Goal: Task Accomplishment & Management: Use online tool/utility

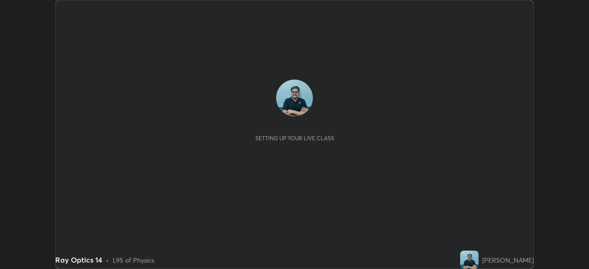
scroll to position [269, 589]
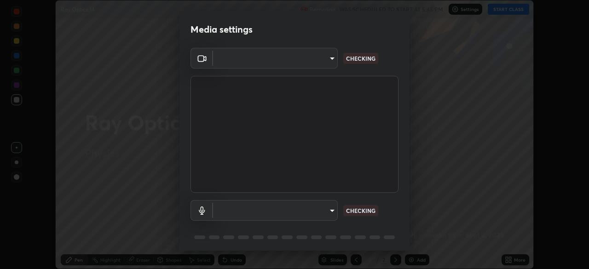
type input "495e9aafafa99ab02b2630cd73316b4ffac4e6b0a44c495734db4bb24564e739"
type input "default"
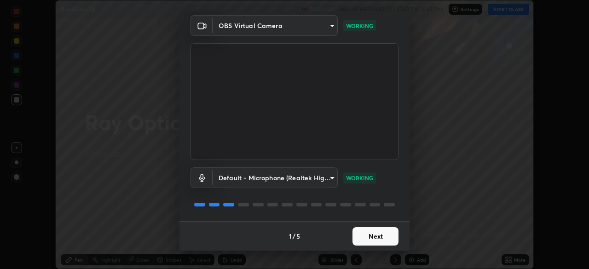
click at [376, 236] on button "Next" at bounding box center [376, 236] width 46 height 18
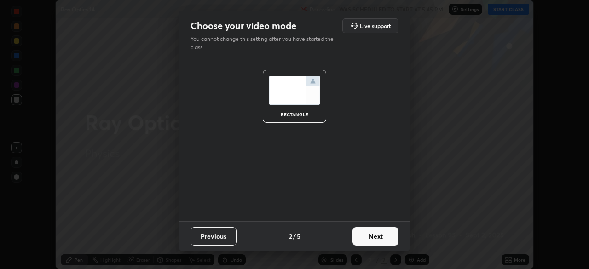
scroll to position [0, 0]
click at [378, 237] on button "Next" at bounding box center [376, 236] width 46 height 18
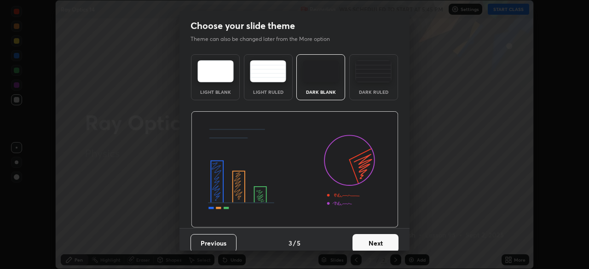
click at [379, 236] on button "Next" at bounding box center [376, 243] width 46 height 18
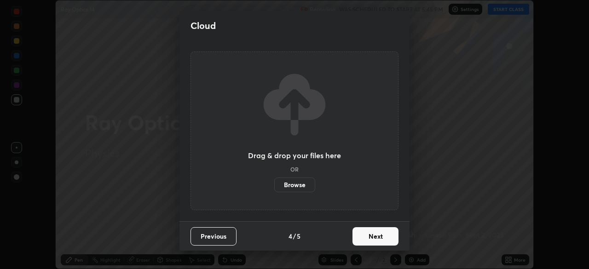
click at [378, 238] on button "Next" at bounding box center [376, 236] width 46 height 18
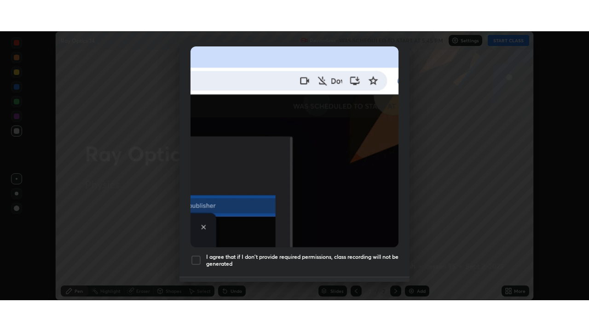
scroll to position [221, 0]
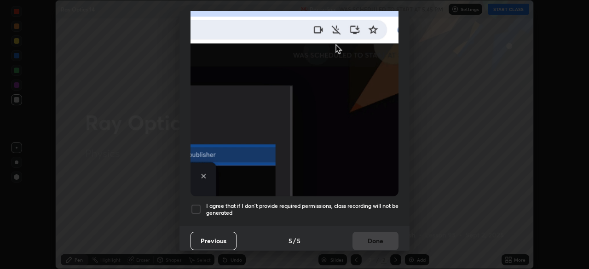
click at [196, 205] on div at bounding box center [196, 209] width 11 height 11
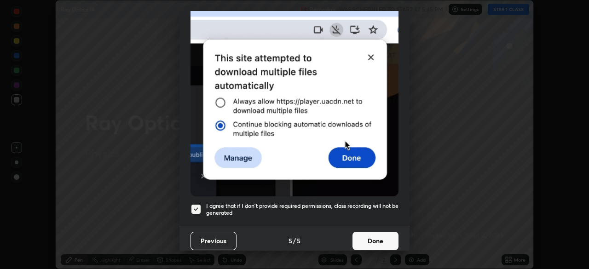
click at [375, 241] on button "Done" at bounding box center [376, 241] width 46 height 18
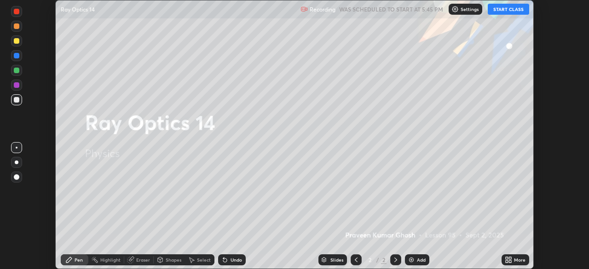
click at [510, 9] on button "START CLASS" at bounding box center [508, 9] width 41 height 11
click at [421, 260] on div "Add" at bounding box center [421, 260] width 9 height 5
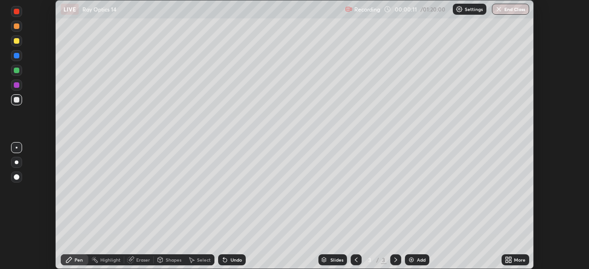
click at [418, 261] on div "Add" at bounding box center [421, 260] width 9 height 5
click at [356, 263] on icon at bounding box center [356, 259] width 7 height 7
click at [355, 263] on icon at bounding box center [356, 259] width 7 height 7
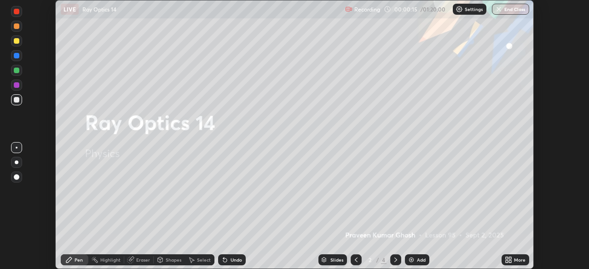
click at [394, 260] on icon at bounding box center [395, 259] width 7 height 7
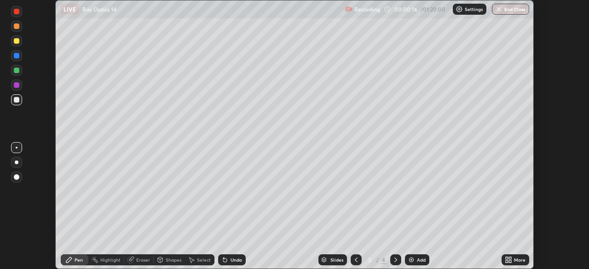
click at [517, 261] on div "More" at bounding box center [520, 260] width 12 height 5
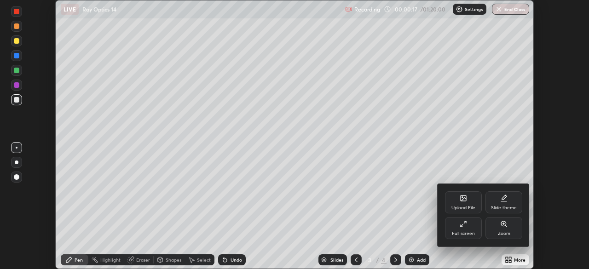
click at [471, 228] on div "Full screen" at bounding box center [463, 228] width 37 height 22
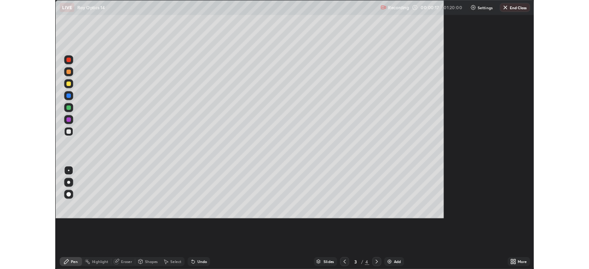
scroll to position [331, 589]
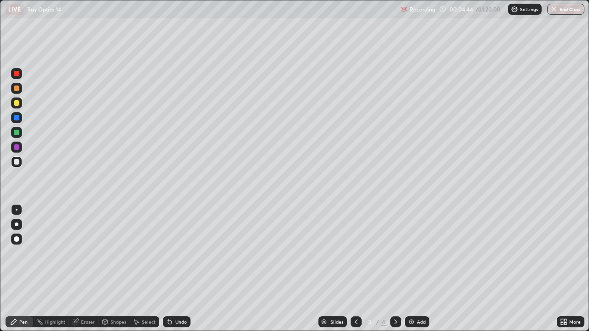
click at [14, 134] on div at bounding box center [17, 133] width 6 height 6
click at [179, 269] on div "Undo" at bounding box center [181, 322] width 12 height 5
click at [180, 269] on div "Undo" at bounding box center [181, 322] width 12 height 5
click at [17, 103] on div at bounding box center [17, 103] width 6 height 6
click at [19, 163] on div at bounding box center [17, 162] width 6 height 6
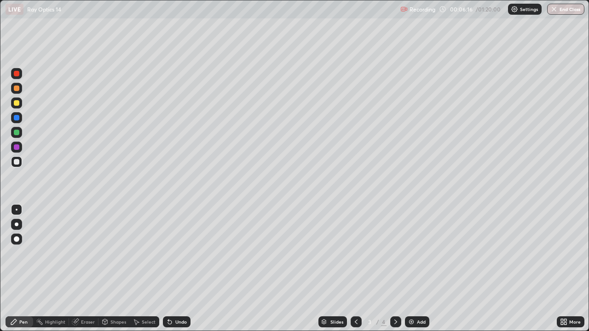
click at [16, 133] on div at bounding box center [17, 133] width 6 height 6
click at [146, 269] on div "Select" at bounding box center [149, 322] width 14 height 5
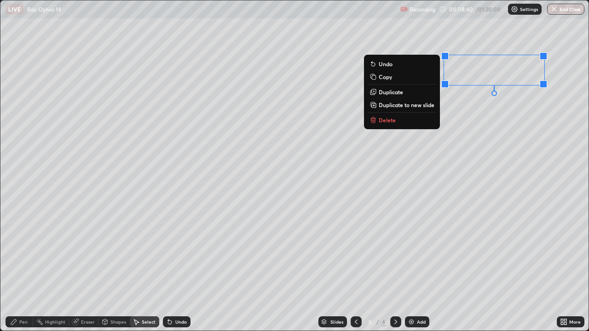
click at [465, 43] on div "0 ° Undo Copy Duplicate Duplicate to new slide Delete" at bounding box center [294, 165] width 588 height 331
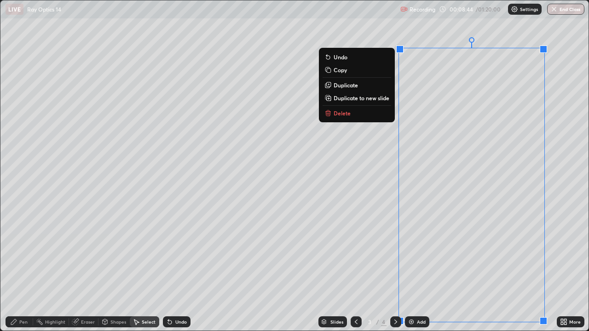
click at [351, 114] on button "Delete" at bounding box center [357, 113] width 69 height 11
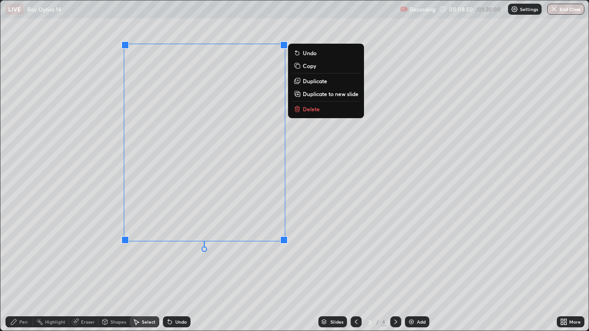
click at [314, 110] on p "Delete" at bounding box center [311, 108] width 17 height 7
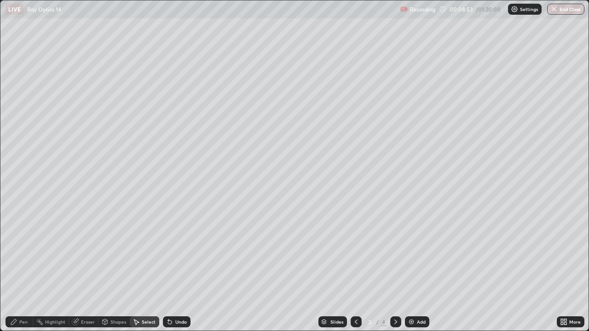
click at [86, 269] on div "Eraser" at bounding box center [88, 322] width 14 height 5
click at [23, 269] on div "Pen" at bounding box center [23, 322] width 8 height 5
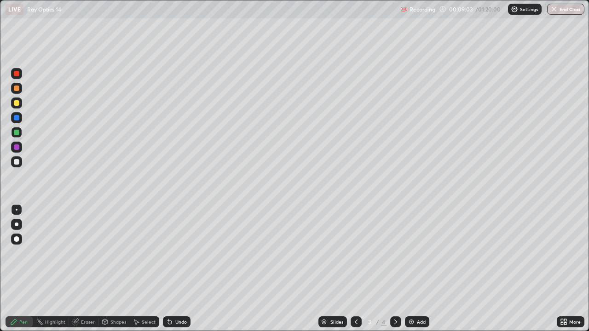
click at [17, 161] on div at bounding box center [17, 162] width 6 height 6
click at [17, 163] on div at bounding box center [17, 162] width 6 height 6
click at [88, 269] on div "Eraser" at bounding box center [88, 322] width 14 height 5
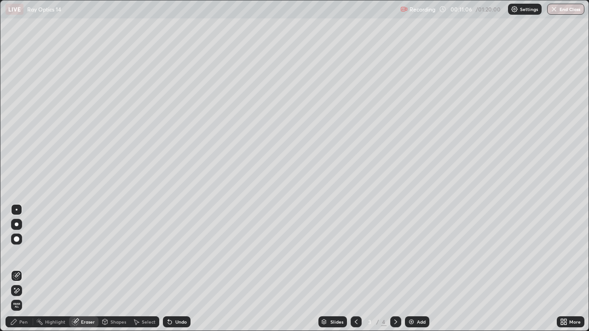
click at [24, 269] on div "Pen" at bounding box center [23, 322] width 8 height 5
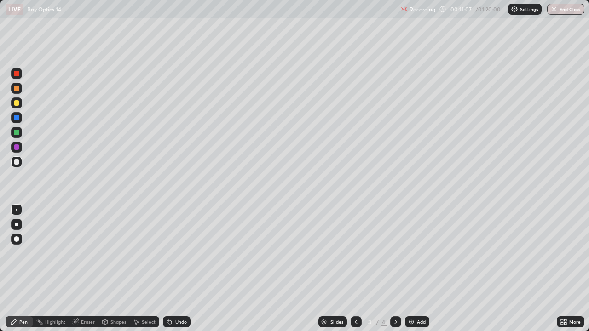
click at [20, 165] on div at bounding box center [16, 162] width 11 height 11
click at [89, 269] on div "Eraser" at bounding box center [88, 322] width 14 height 5
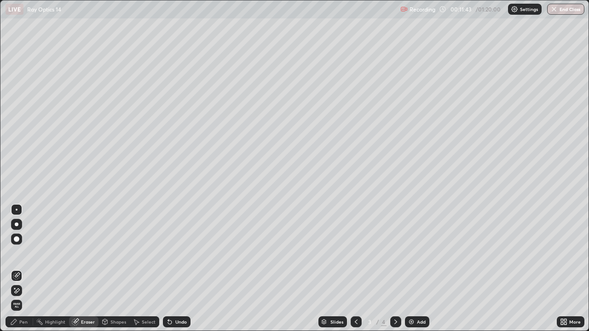
click at [23, 269] on div "Pen" at bounding box center [23, 322] width 8 height 5
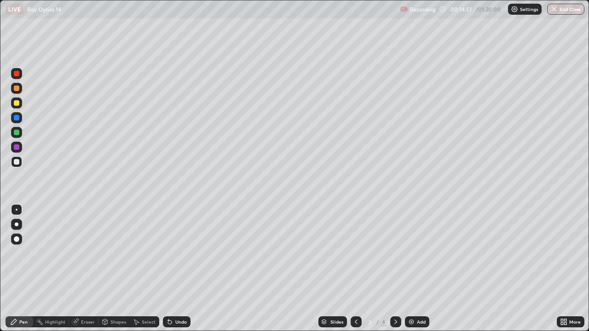
click at [12, 158] on div at bounding box center [16, 162] width 11 height 15
click at [0, 128] on div "Setting up your live class" at bounding box center [294, 165] width 589 height 331
click at [18, 135] on div at bounding box center [17, 133] width 6 height 6
click at [86, 269] on div "Eraser" at bounding box center [88, 322] width 14 height 5
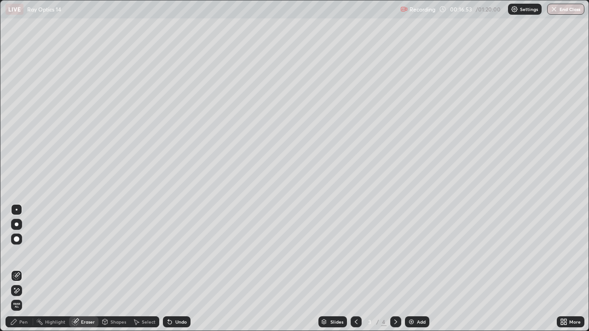
click at [22, 269] on div "Pen" at bounding box center [23, 322] width 8 height 5
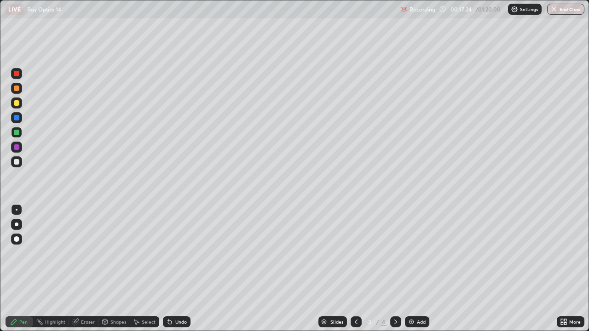
click at [418, 269] on div "Add" at bounding box center [417, 322] width 24 height 11
click at [355, 269] on icon at bounding box center [356, 322] width 7 height 7
click at [394, 269] on icon at bounding box center [395, 322] width 7 height 7
click at [16, 134] on div at bounding box center [17, 133] width 6 height 6
click at [183, 269] on div "Undo" at bounding box center [181, 322] width 12 height 5
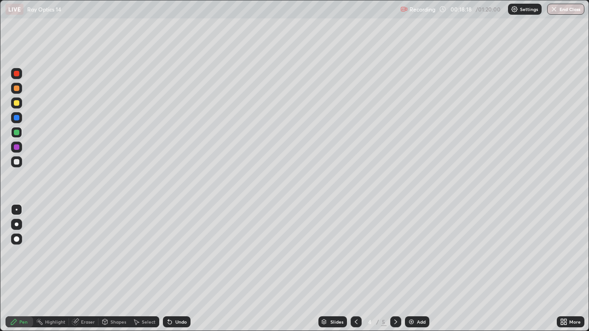
click at [17, 161] on div at bounding box center [17, 162] width 6 height 6
click at [14, 105] on div at bounding box center [17, 103] width 6 height 6
click at [17, 90] on div at bounding box center [17, 89] width 6 height 6
click at [17, 162] on div at bounding box center [17, 162] width 6 height 6
click at [17, 134] on div at bounding box center [17, 133] width 6 height 6
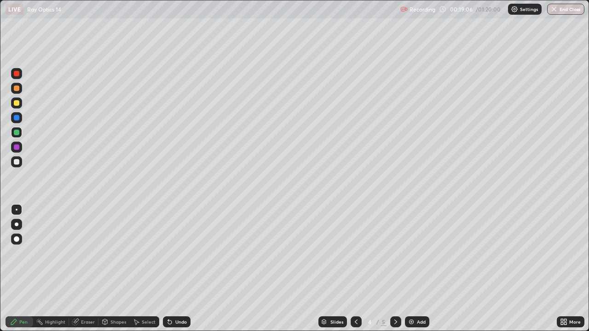
click at [16, 88] on div at bounding box center [17, 89] width 6 height 6
click at [18, 130] on div at bounding box center [17, 133] width 6 height 6
click at [17, 159] on div at bounding box center [17, 162] width 6 height 6
click at [14, 87] on div at bounding box center [17, 89] width 6 height 6
click at [415, 269] on div "Add" at bounding box center [417, 322] width 24 height 11
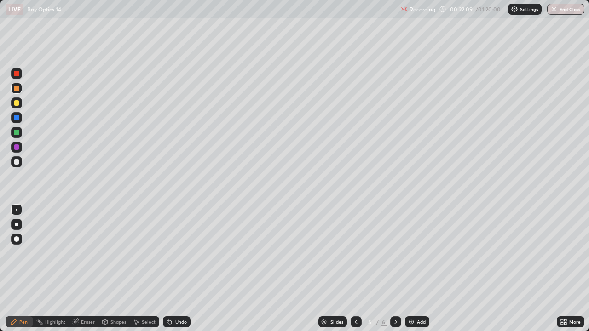
click at [14, 160] on div at bounding box center [17, 162] width 6 height 6
click at [18, 104] on div at bounding box center [17, 103] width 6 height 6
click at [17, 162] on div at bounding box center [17, 162] width 6 height 6
click at [418, 52] on button "Undo" at bounding box center [430, 56] width 27 height 11
click at [417, 269] on div "Add" at bounding box center [421, 322] width 9 height 5
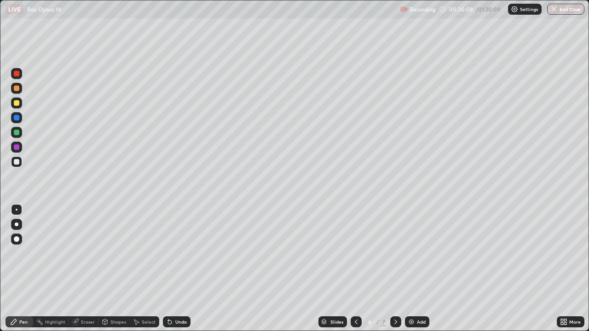
click at [417, 269] on div "Add" at bounding box center [421, 322] width 9 height 5
click at [17, 163] on div at bounding box center [17, 162] width 6 height 6
click at [17, 133] on div at bounding box center [17, 133] width 6 height 6
click at [17, 104] on div at bounding box center [17, 103] width 6 height 6
click at [17, 90] on div at bounding box center [17, 89] width 6 height 6
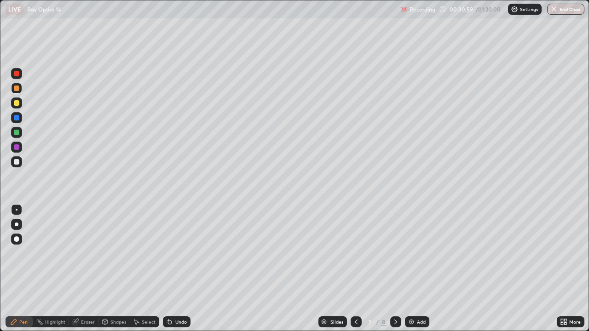
click at [17, 147] on div at bounding box center [17, 148] width 6 height 6
click at [15, 161] on div at bounding box center [17, 162] width 6 height 6
click at [21, 75] on div at bounding box center [16, 73] width 11 height 11
click at [15, 162] on div at bounding box center [17, 162] width 6 height 6
click at [417, 269] on div "Add" at bounding box center [421, 322] width 9 height 5
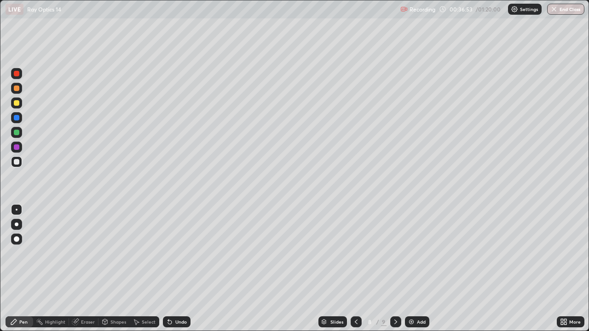
click at [86, 269] on div "Eraser" at bounding box center [88, 322] width 14 height 5
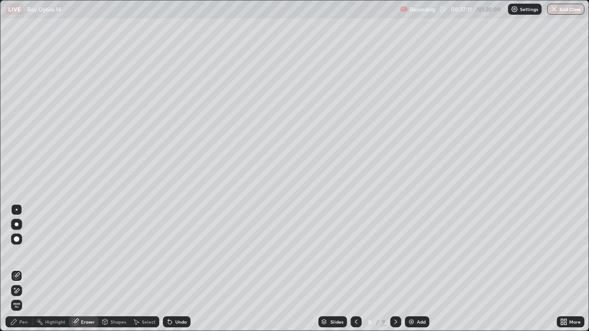
click at [183, 269] on div "Undo" at bounding box center [181, 322] width 12 height 5
click at [179, 269] on div "Undo" at bounding box center [181, 322] width 12 height 5
click at [178, 269] on div "Undo" at bounding box center [181, 322] width 12 height 5
click at [179, 269] on div "Undo" at bounding box center [181, 322] width 12 height 5
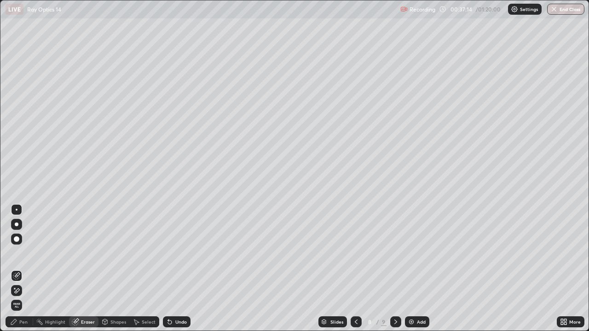
click at [179, 269] on div "Undo" at bounding box center [181, 322] width 12 height 5
click at [180, 269] on div "Undo" at bounding box center [181, 322] width 12 height 5
click at [179, 269] on div "Undo" at bounding box center [181, 322] width 12 height 5
click at [26, 269] on div "Pen" at bounding box center [23, 322] width 8 height 5
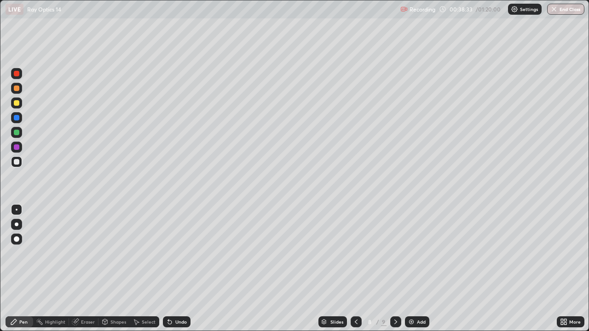
click at [15, 89] on div at bounding box center [17, 89] width 6 height 6
click at [16, 121] on div at bounding box center [16, 117] width 11 height 11
click at [419, 269] on div "Add" at bounding box center [421, 322] width 9 height 5
click at [177, 269] on div "Undo" at bounding box center [181, 322] width 12 height 5
click at [17, 239] on div at bounding box center [17, 240] width 6 height 6
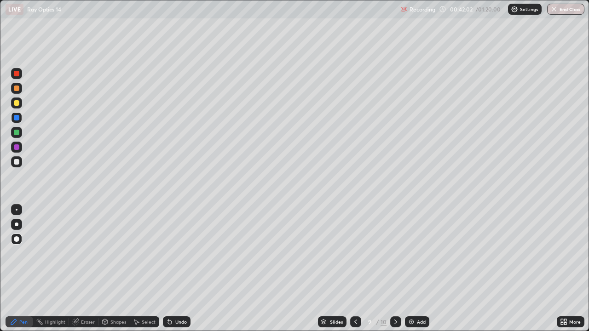
click at [17, 163] on div at bounding box center [17, 162] width 6 height 6
click at [17, 210] on div at bounding box center [17, 210] width 2 height 2
click at [18, 119] on div at bounding box center [17, 118] width 6 height 6
click at [17, 76] on div at bounding box center [17, 74] width 6 height 6
click at [17, 118] on div at bounding box center [17, 118] width 6 height 6
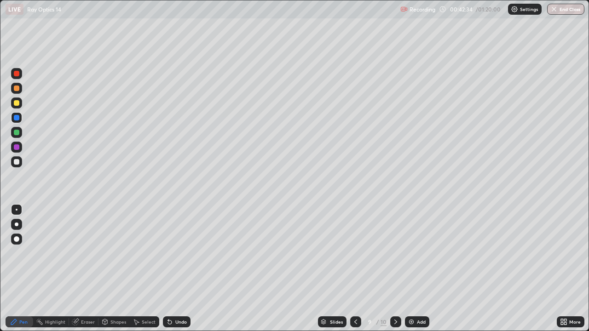
click at [17, 103] on div at bounding box center [17, 103] width 6 height 6
click at [17, 163] on div at bounding box center [17, 162] width 6 height 6
click at [20, 120] on div at bounding box center [16, 117] width 11 height 11
click at [19, 77] on div at bounding box center [16, 73] width 11 height 11
click at [17, 104] on div at bounding box center [17, 103] width 6 height 6
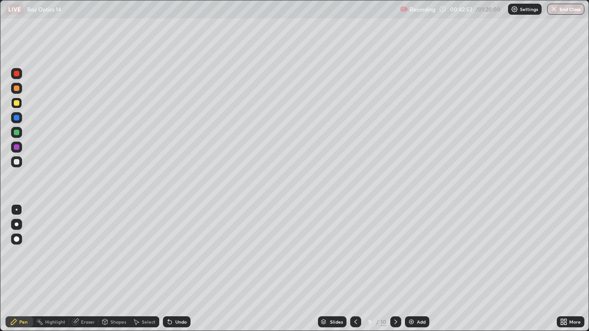
click at [19, 163] on div at bounding box center [17, 162] width 6 height 6
click at [17, 120] on div at bounding box center [17, 118] width 6 height 6
click at [17, 104] on div at bounding box center [17, 103] width 6 height 6
click at [19, 78] on div at bounding box center [16, 73] width 11 height 11
click at [17, 161] on div at bounding box center [17, 162] width 6 height 6
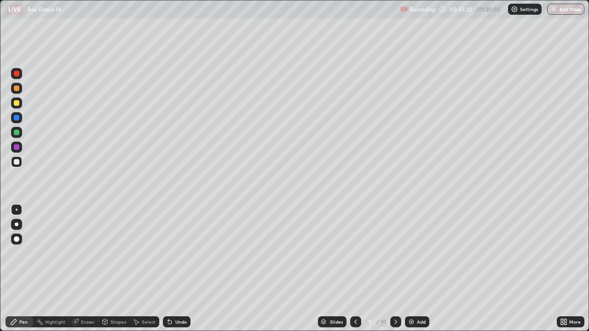
click at [18, 163] on div at bounding box center [17, 162] width 6 height 6
click at [15, 133] on div at bounding box center [17, 133] width 6 height 6
click at [179, 269] on div "Undo" at bounding box center [181, 322] width 12 height 5
click at [180, 269] on div "Undo" at bounding box center [181, 322] width 12 height 5
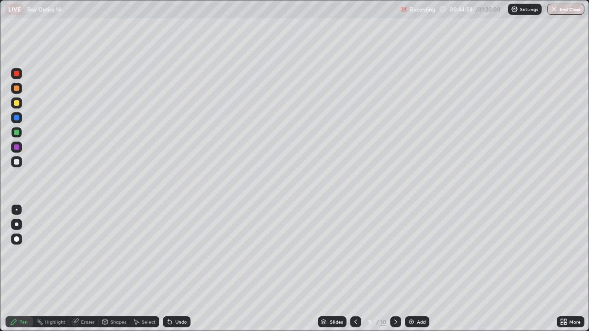
click at [16, 161] on div at bounding box center [17, 162] width 6 height 6
click at [173, 269] on div "Undo" at bounding box center [177, 322] width 28 height 11
click at [180, 269] on div "Undo" at bounding box center [181, 322] width 12 height 5
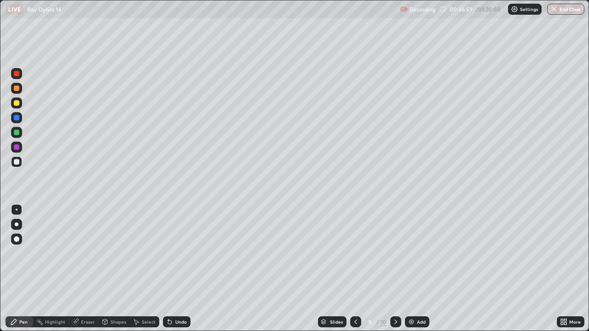
click at [180, 269] on div "Undo" at bounding box center [181, 322] width 12 height 5
click at [181, 269] on div "Undo" at bounding box center [181, 322] width 12 height 5
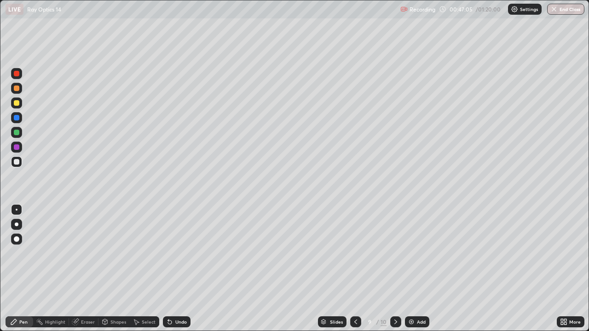
click at [87, 269] on div "Eraser" at bounding box center [88, 322] width 14 height 5
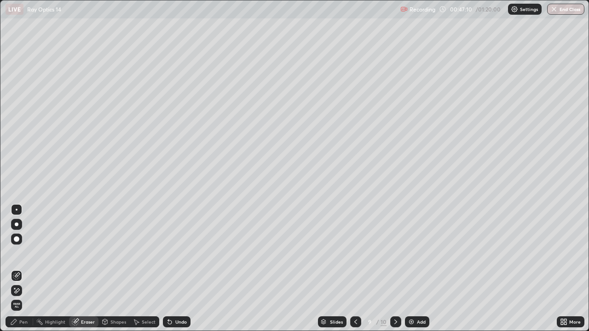
click at [25, 269] on div "Pen" at bounding box center [23, 322] width 8 height 5
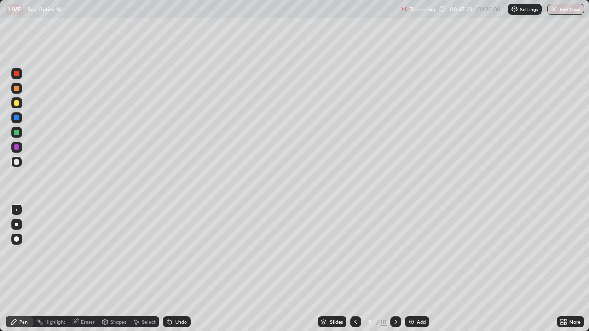
click at [17, 92] on div at bounding box center [16, 88] width 11 height 11
click at [17, 105] on div at bounding box center [17, 103] width 6 height 6
click at [84, 269] on div "Eraser" at bounding box center [88, 322] width 14 height 5
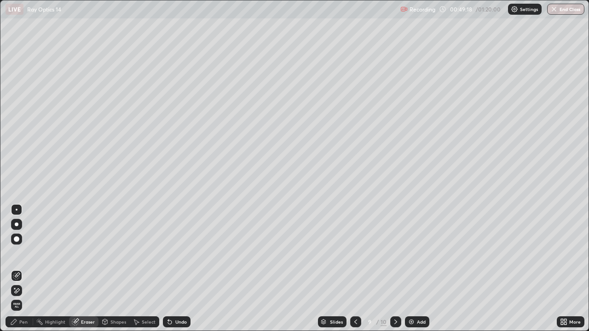
click at [25, 269] on div "Pen" at bounding box center [23, 322] width 8 height 5
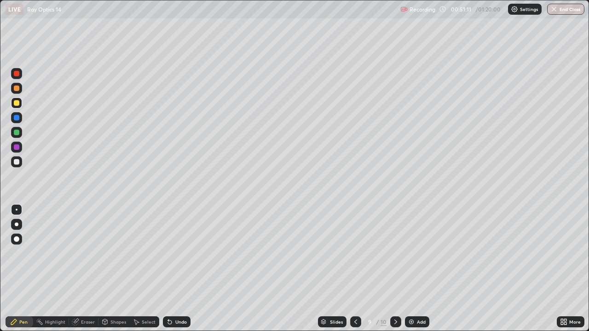
click at [17, 134] on div at bounding box center [17, 133] width 6 height 6
click at [418, 269] on div "Add" at bounding box center [421, 322] width 9 height 5
click at [17, 163] on div at bounding box center [17, 162] width 6 height 6
click at [17, 103] on div at bounding box center [17, 103] width 6 height 6
click at [16, 132] on div at bounding box center [17, 133] width 6 height 6
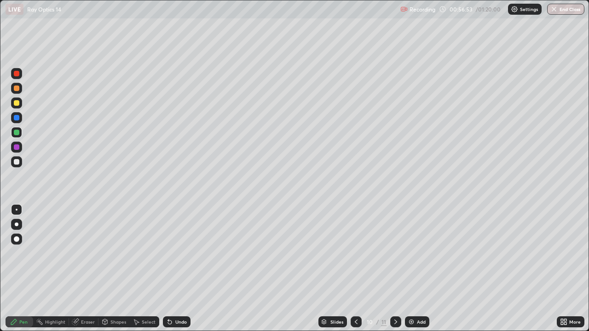
click at [16, 163] on div at bounding box center [17, 162] width 6 height 6
click at [18, 134] on div at bounding box center [17, 133] width 6 height 6
click at [176, 269] on div "Undo" at bounding box center [181, 322] width 12 height 5
click at [178, 269] on div "Undo" at bounding box center [181, 322] width 12 height 5
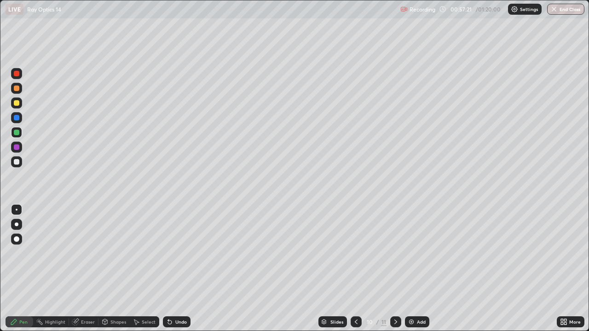
click at [15, 162] on div at bounding box center [17, 162] width 6 height 6
click at [17, 163] on div at bounding box center [17, 162] width 6 height 6
click at [17, 119] on div at bounding box center [17, 118] width 6 height 6
click at [17, 74] on div at bounding box center [17, 74] width 6 height 6
click at [18, 120] on div at bounding box center [17, 118] width 6 height 6
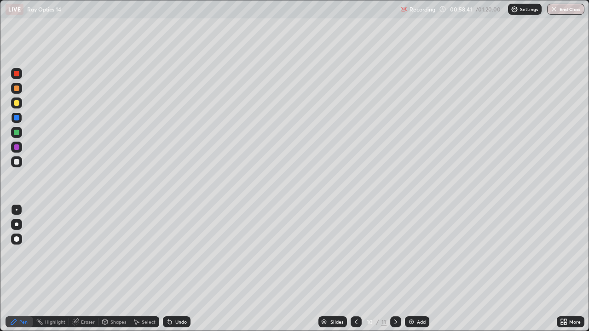
click at [17, 104] on div at bounding box center [17, 103] width 6 height 6
click at [18, 75] on div at bounding box center [17, 74] width 6 height 6
click at [17, 118] on div at bounding box center [17, 118] width 6 height 6
click at [179, 269] on div "Undo" at bounding box center [181, 322] width 12 height 5
click at [180, 269] on div "Undo" at bounding box center [177, 322] width 28 height 11
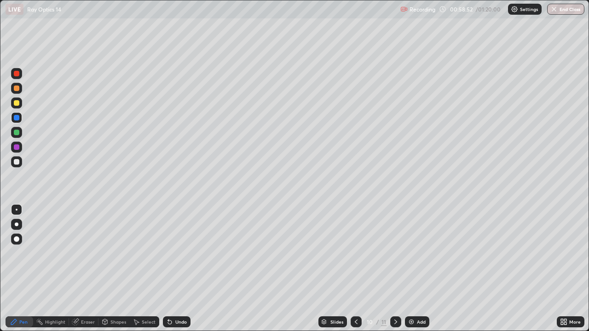
click at [180, 269] on div "Undo" at bounding box center [177, 322] width 28 height 11
click at [17, 120] on div at bounding box center [17, 118] width 6 height 6
click at [19, 75] on div at bounding box center [17, 74] width 6 height 6
click at [18, 120] on div at bounding box center [16, 117] width 11 height 11
click at [18, 76] on div at bounding box center [17, 74] width 6 height 6
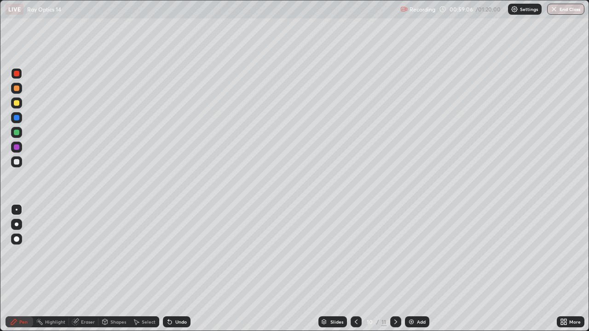
click at [18, 119] on div at bounding box center [17, 118] width 6 height 6
click at [17, 163] on div at bounding box center [17, 162] width 6 height 6
click at [15, 160] on div at bounding box center [17, 162] width 6 height 6
click at [17, 133] on div at bounding box center [17, 133] width 6 height 6
click at [177, 269] on div "Undo" at bounding box center [177, 322] width 28 height 11
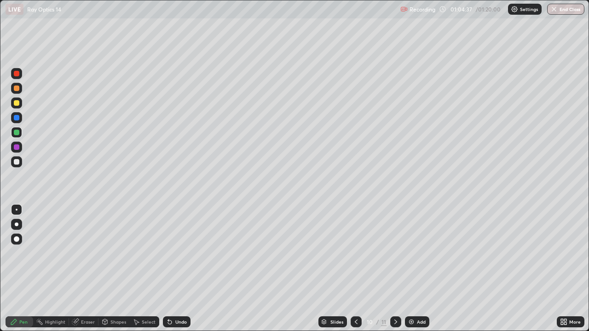
click at [92, 269] on div "Eraser" at bounding box center [88, 322] width 14 height 5
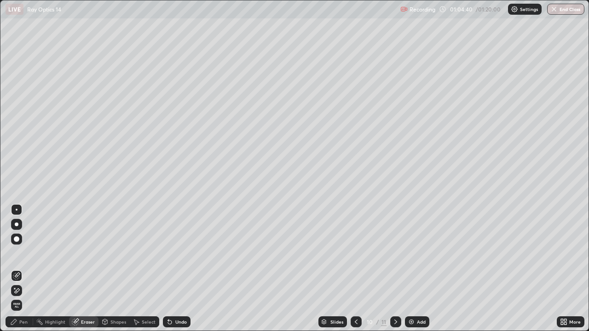
click at [30, 269] on div "Pen" at bounding box center [20, 322] width 28 height 11
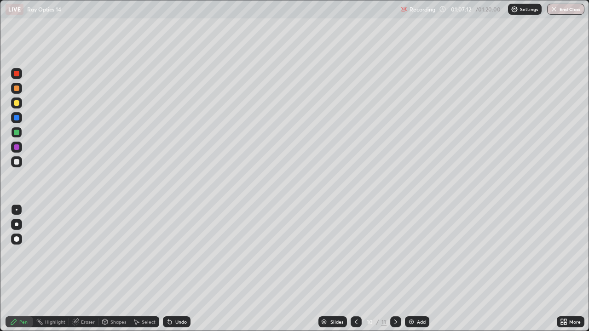
click at [17, 162] on div at bounding box center [17, 162] width 6 height 6
click at [16, 105] on div at bounding box center [17, 103] width 6 height 6
click at [17, 163] on div at bounding box center [17, 162] width 6 height 6
click at [85, 269] on div "Eraser" at bounding box center [88, 322] width 14 height 5
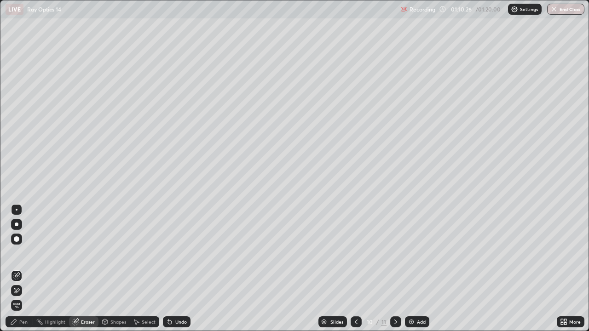
click at [24, 269] on div "Pen" at bounding box center [23, 322] width 8 height 5
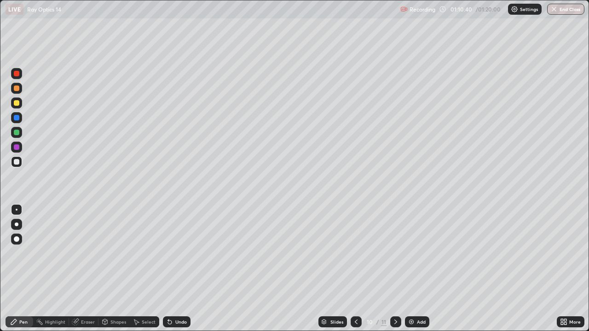
click at [417, 269] on div "Add" at bounding box center [421, 322] width 9 height 5
click at [17, 165] on div at bounding box center [16, 162] width 11 height 11
click at [17, 133] on div at bounding box center [17, 133] width 6 height 6
click at [569, 9] on button "End Class" at bounding box center [566, 9] width 36 height 11
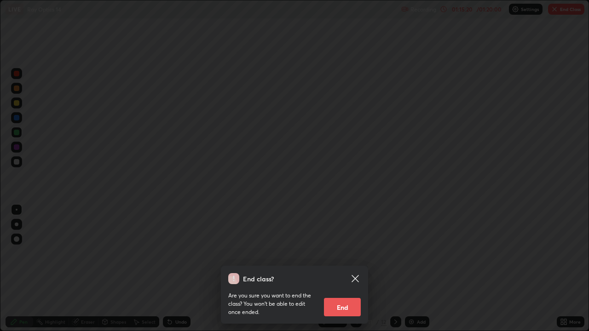
click at [342, 269] on button "End" at bounding box center [342, 307] width 37 height 18
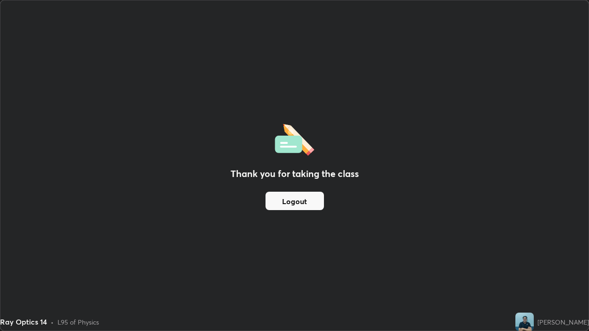
click at [320, 31] on div "Thank you for taking the class Logout" at bounding box center [294, 165] width 588 height 331
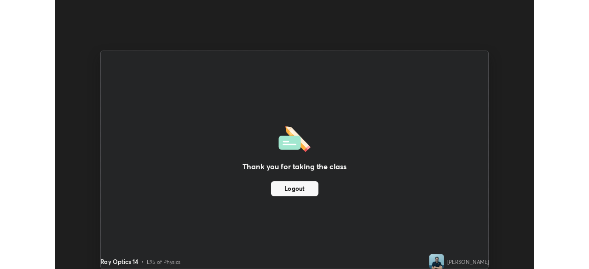
scroll to position [45769, 45449]
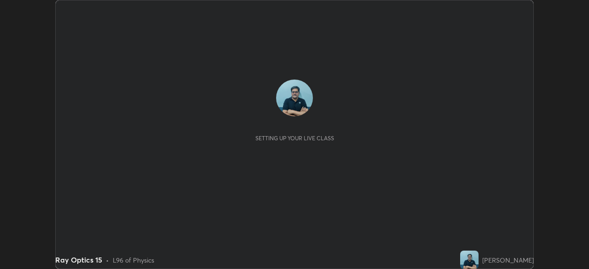
scroll to position [269, 589]
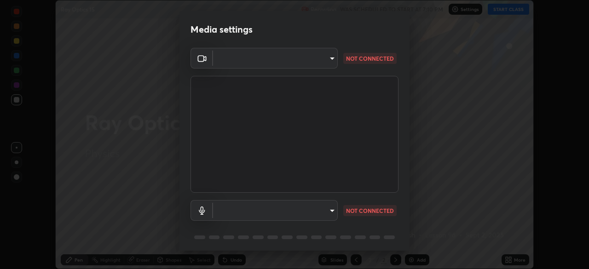
type input "495e9aafafa99ab02b2630cd73316b4ffac4e6b0a44c495734db4bb24564e739"
type input "default"
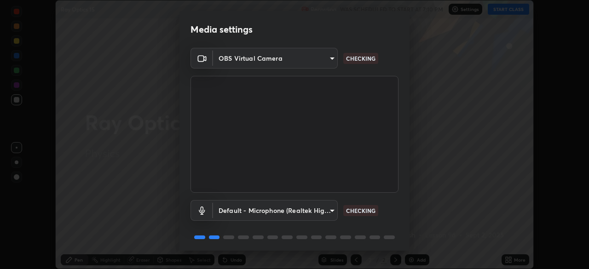
scroll to position [33, 0]
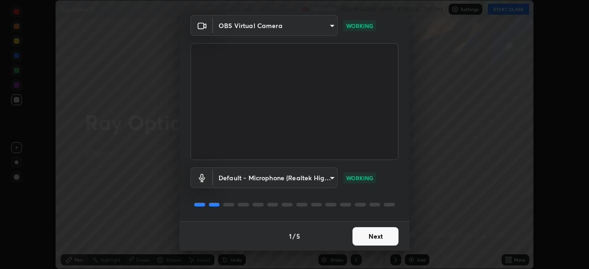
click at [377, 237] on button "Next" at bounding box center [376, 236] width 46 height 18
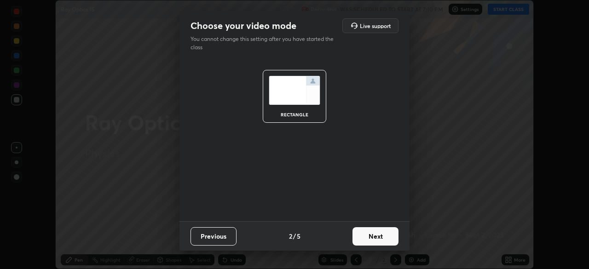
click at [377, 238] on button "Next" at bounding box center [376, 236] width 46 height 18
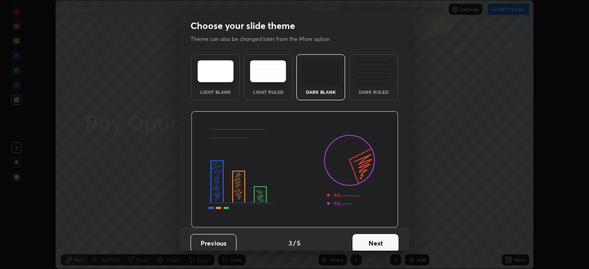
click at [376, 240] on button "Next" at bounding box center [376, 243] width 46 height 18
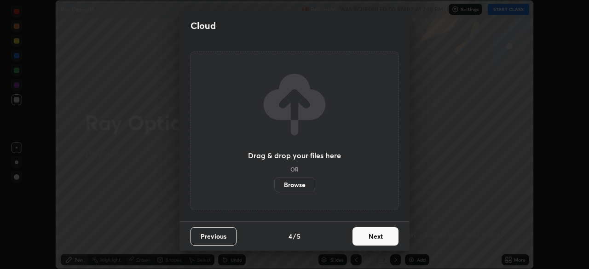
click at [377, 238] on button "Next" at bounding box center [376, 236] width 46 height 18
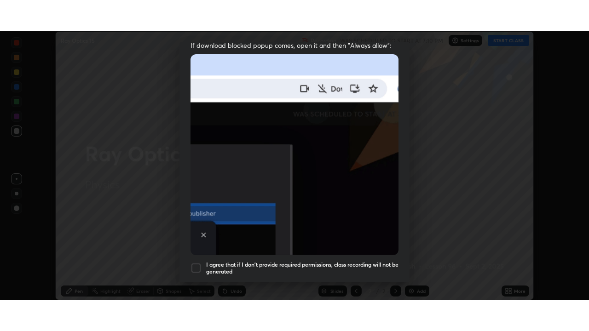
scroll to position [221, 0]
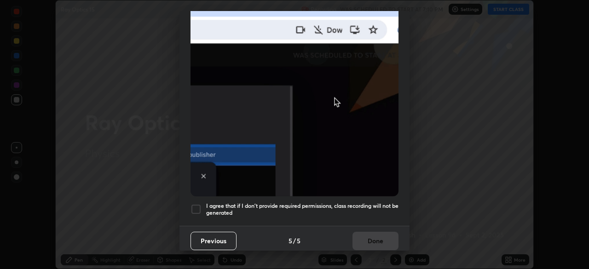
click at [198, 204] on div at bounding box center [196, 209] width 11 height 11
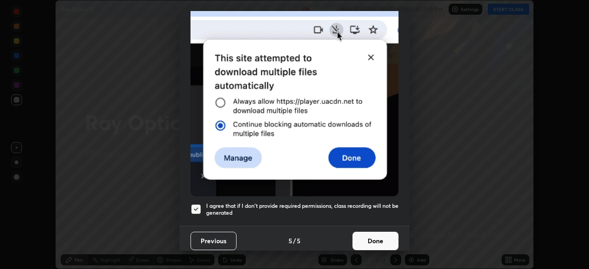
click at [375, 237] on button "Done" at bounding box center [376, 241] width 46 height 18
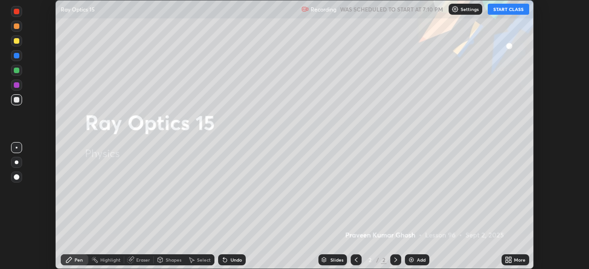
click at [511, 11] on button "START CLASS" at bounding box center [508, 9] width 41 height 11
click at [516, 261] on div "More" at bounding box center [520, 260] width 12 height 5
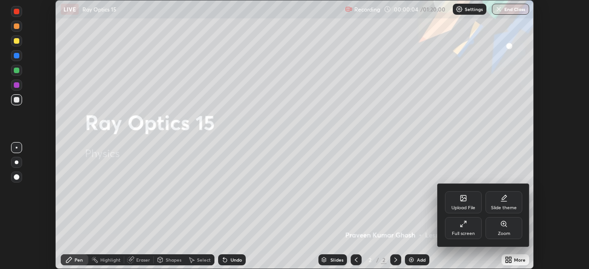
click at [467, 229] on div "Full screen" at bounding box center [463, 228] width 37 height 22
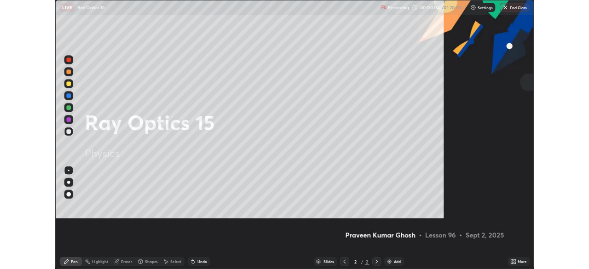
scroll to position [331, 589]
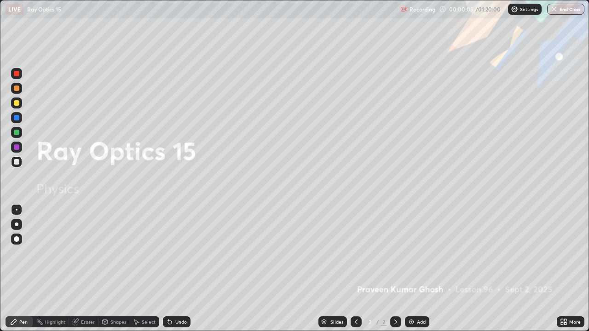
click at [421, 269] on div "Add" at bounding box center [421, 322] width 9 height 5
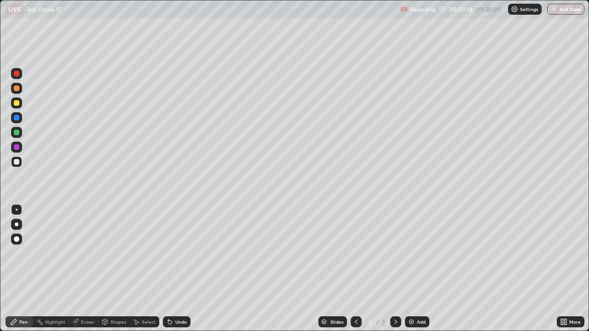
click at [18, 163] on div at bounding box center [17, 162] width 6 height 6
click at [16, 134] on div at bounding box center [17, 133] width 6 height 6
click at [179, 269] on div "Undo" at bounding box center [181, 322] width 12 height 5
click at [16, 163] on div at bounding box center [17, 162] width 6 height 6
click at [17, 75] on div at bounding box center [17, 74] width 6 height 6
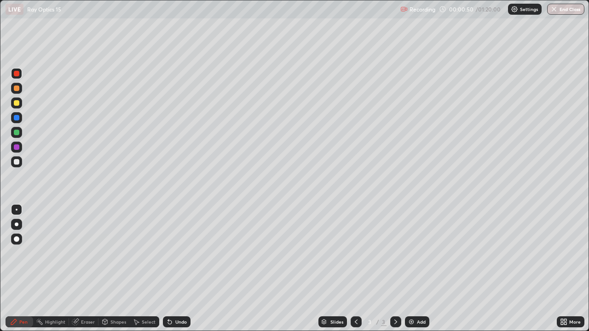
click at [17, 118] on div at bounding box center [17, 118] width 6 height 6
click at [17, 75] on div at bounding box center [17, 74] width 6 height 6
click at [17, 162] on div at bounding box center [17, 162] width 6 height 6
click at [17, 119] on div at bounding box center [17, 118] width 6 height 6
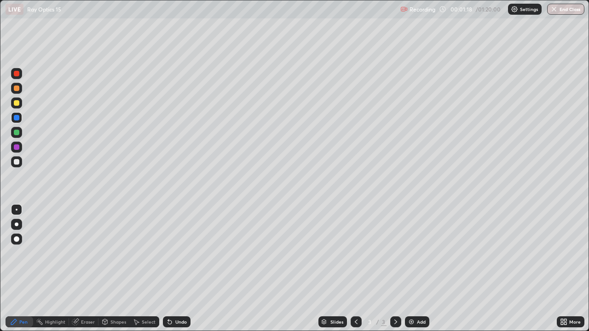
click at [16, 163] on div at bounding box center [17, 162] width 6 height 6
click at [16, 162] on div at bounding box center [17, 162] width 6 height 6
click at [83, 269] on div "Eraser" at bounding box center [88, 322] width 14 height 5
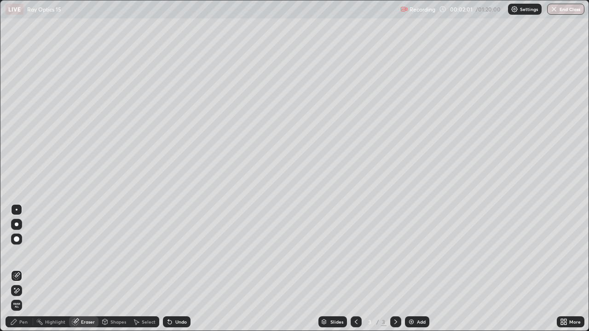
click at [26, 269] on div "Pen" at bounding box center [23, 322] width 8 height 5
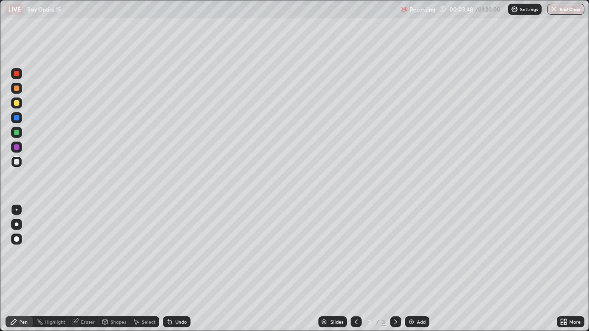
click at [174, 269] on div "Undo" at bounding box center [177, 322] width 28 height 11
click at [17, 107] on div at bounding box center [16, 103] width 11 height 11
click at [418, 269] on div "Add" at bounding box center [421, 322] width 9 height 5
click at [178, 269] on div "Undo" at bounding box center [181, 322] width 12 height 5
click at [180, 269] on div "Undo" at bounding box center [181, 322] width 12 height 5
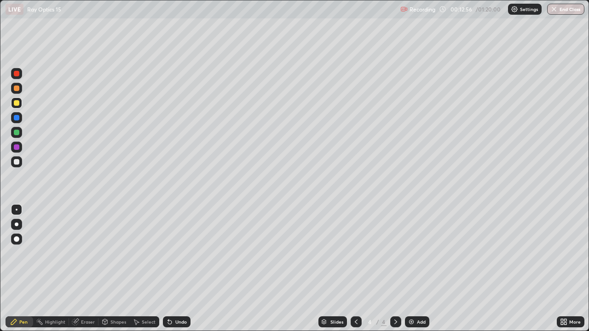
click at [179, 269] on div "Undo" at bounding box center [181, 322] width 12 height 5
click at [90, 269] on div "Eraser" at bounding box center [88, 322] width 14 height 5
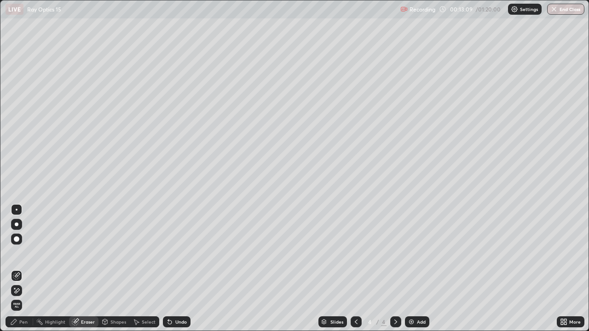
click at [27, 269] on div "Pen" at bounding box center [23, 322] width 8 height 5
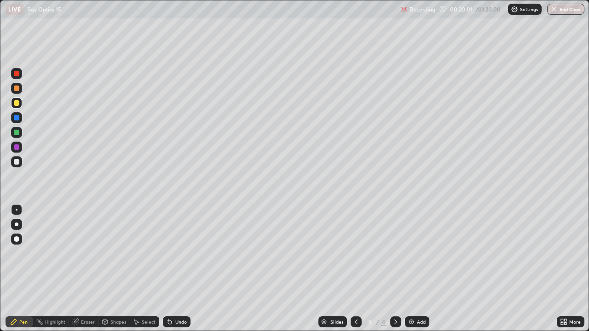
click at [421, 269] on div "Add" at bounding box center [421, 322] width 9 height 5
click at [15, 159] on div at bounding box center [17, 162] width 6 height 6
click at [17, 133] on div at bounding box center [17, 133] width 6 height 6
click at [17, 162] on div at bounding box center [17, 162] width 6 height 6
click at [17, 137] on div at bounding box center [16, 132] width 11 height 11
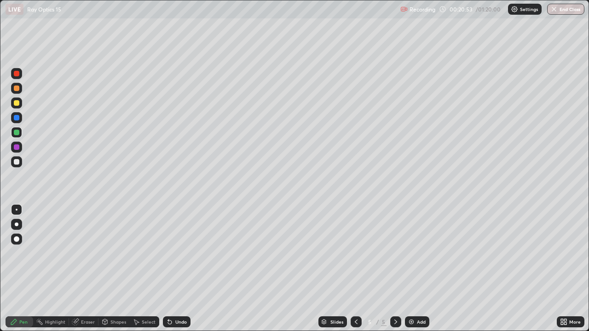
click at [17, 74] on div at bounding box center [17, 74] width 6 height 6
click at [17, 119] on div at bounding box center [17, 118] width 6 height 6
click at [18, 163] on div at bounding box center [17, 162] width 6 height 6
click at [16, 102] on div at bounding box center [17, 103] width 6 height 6
click at [18, 132] on div at bounding box center [17, 133] width 6 height 6
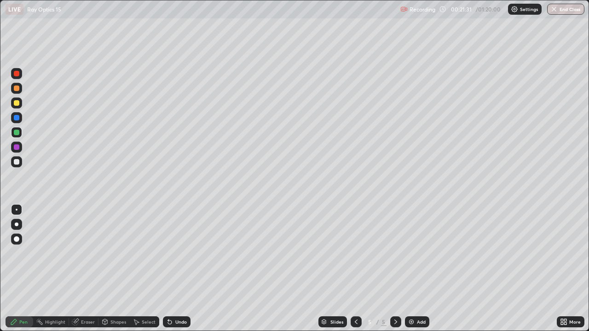
click at [18, 104] on div at bounding box center [17, 103] width 6 height 6
click at [176, 269] on div "Undo" at bounding box center [177, 322] width 28 height 11
click at [18, 161] on div at bounding box center [17, 162] width 6 height 6
click at [16, 103] on div at bounding box center [17, 103] width 6 height 6
click at [17, 133] on div at bounding box center [17, 133] width 6 height 6
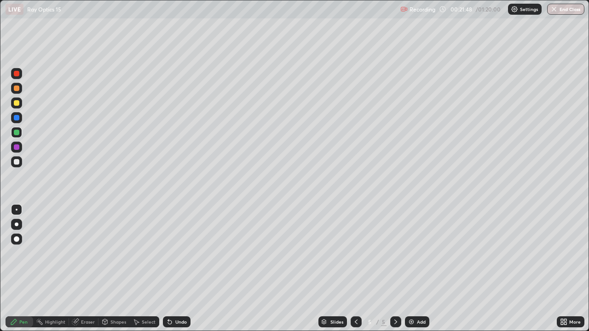
click at [17, 162] on div at bounding box center [17, 162] width 6 height 6
click at [16, 159] on div at bounding box center [17, 162] width 6 height 6
click at [16, 163] on div at bounding box center [17, 162] width 6 height 6
click at [87, 269] on div "Eraser" at bounding box center [83, 322] width 29 height 11
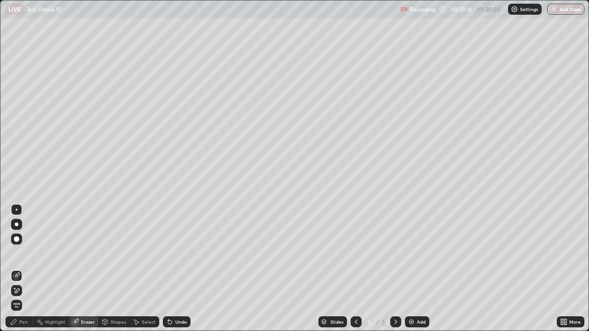
click at [17, 269] on icon at bounding box center [13, 322] width 7 height 7
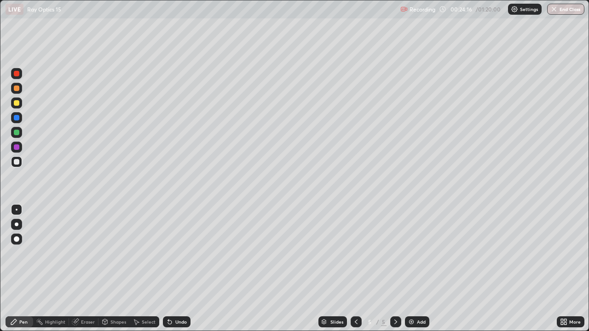
click at [83, 269] on div "Eraser" at bounding box center [88, 322] width 14 height 5
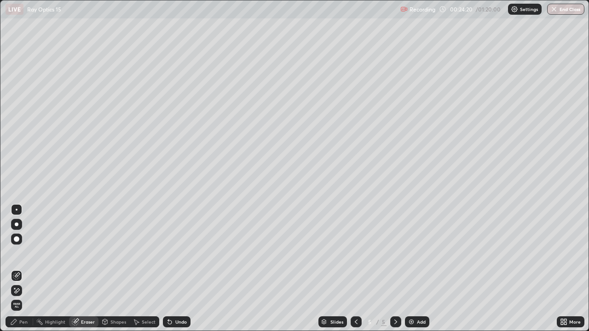
click at [24, 269] on div "Pen" at bounding box center [23, 322] width 8 height 5
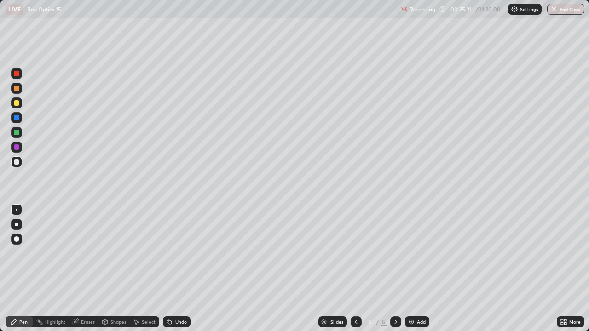
click at [421, 269] on div "Add" at bounding box center [421, 322] width 9 height 5
click at [18, 134] on div at bounding box center [17, 133] width 6 height 6
click at [22, 163] on div at bounding box center [16, 162] width 11 height 11
click at [417, 269] on div "Add" at bounding box center [421, 322] width 9 height 5
click at [85, 269] on div "Eraser" at bounding box center [88, 322] width 14 height 5
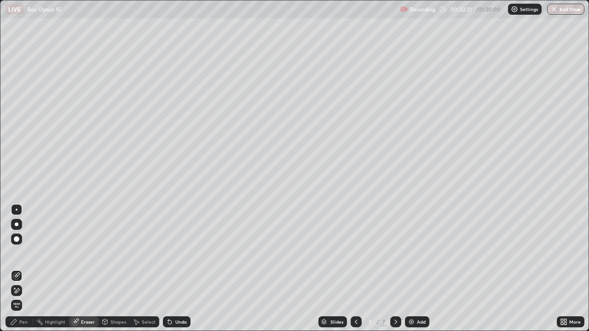
click at [22, 269] on div "Pen" at bounding box center [23, 322] width 8 height 5
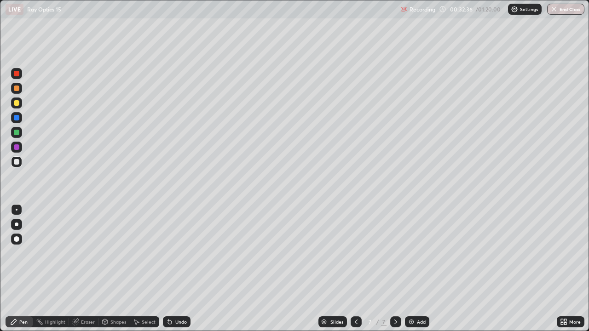
click at [180, 269] on div "Undo" at bounding box center [181, 322] width 12 height 5
click at [15, 107] on div at bounding box center [16, 103] width 11 height 11
click at [16, 119] on div at bounding box center [17, 118] width 6 height 6
click at [17, 133] on div at bounding box center [17, 133] width 6 height 6
click at [418, 269] on div "Add" at bounding box center [417, 322] width 24 height 11
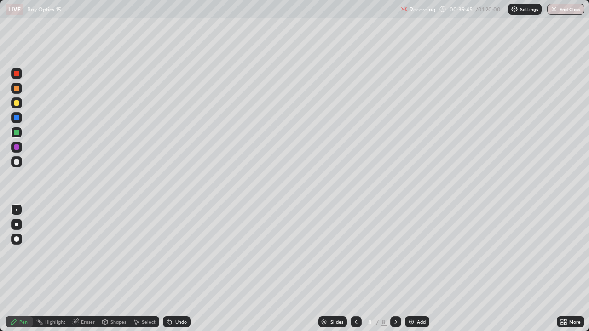
click at [17, 163] on div at bounding box center [17, 162] width 6 height 6
click at [417, 269] on div "Add" at bounding box center [421, 322] width 9 height 5
click at [17, 133] on div at bounding box center [17, 133] width 6 height 6
click at [16, 162] on div at bounding box center [17, 162] width 6 height 6
click at [17, 134] on div at bounding box center [17, 133] width 6 height 6
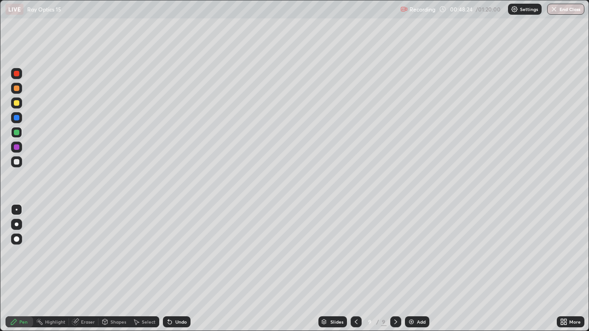
click at [418, 269] on div "Add" at bounding box center [421, 322] width 9 height 5
click at [17, 163] on div at bounding box center [17, 162] width 6 height 6
click at [84, 269] on div "Eraser" at bounding box center [88, 322] width 14 height 5
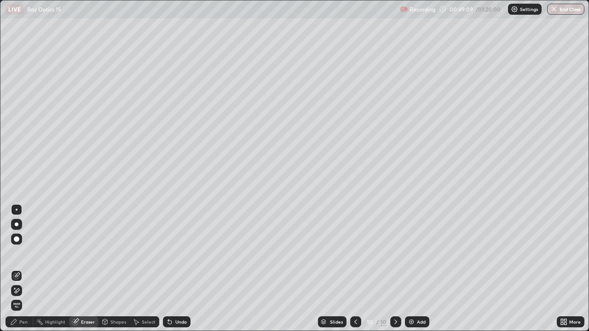
click at [24, 269] on div "Pen" at bounding box center [23, 322] width 8 height 5
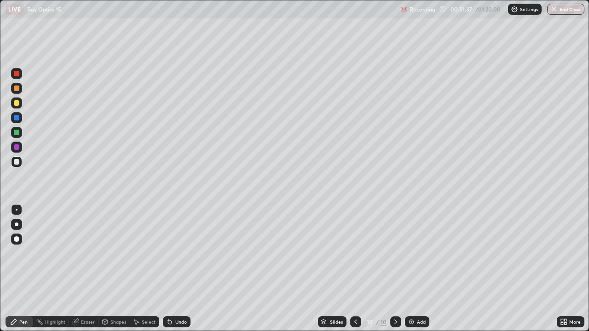
click at [17, 148] on div at bounding box center [17, 148] width 6 height 6
click at [17, 161] on div at bounding box center [17, 162] width 6 height 6
click at [418, 269] on div "Add" at bounding box center [421, 322] width 9 height 5
click at [18, 164] on div at bounding box center [17, 162] width 6 height 6
click at [16, 163] on div at bounding box center [17, 162] width 6 height 6
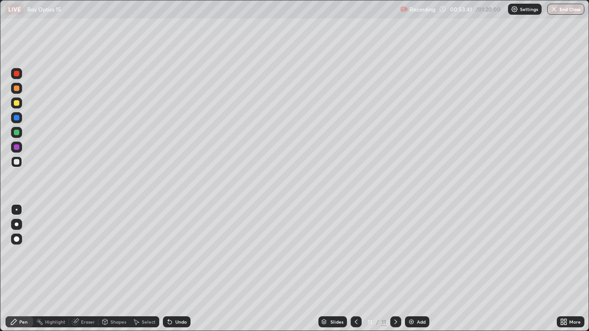
click at [180, 269] on div "Undo" at bounding box center [181, 322] width 12 height 5
click at [89, 269] on div "Eraser" at bounding box center [88, 322] width 14 height 5
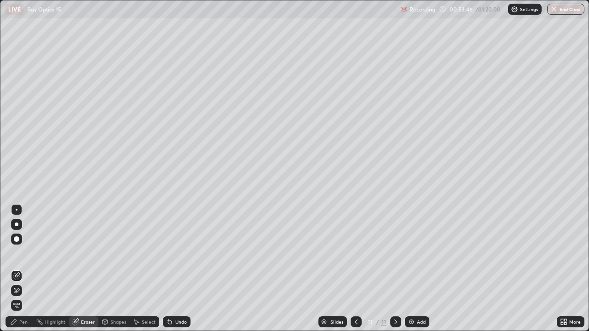
click at [27, 269] on div "Pen" at bounding box center [23, 322] width 8 height 5
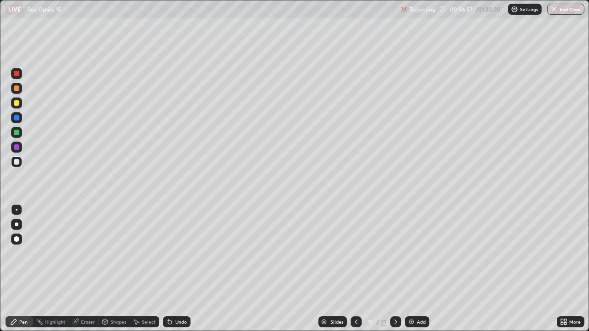
click at [417, 269] on div "Add" at bounding box center [421, 322] width 9 height 5
click at [85, 269] on div "Eraser" at bounding box center [88, 322] width 14 height 5
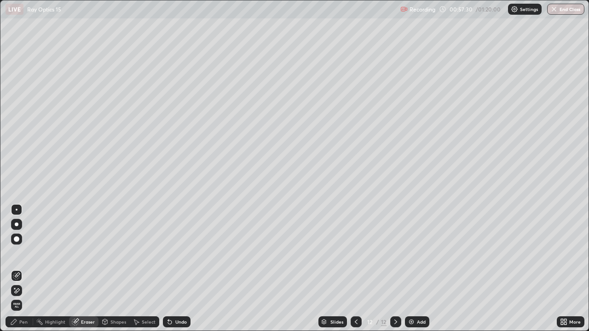
click at [27, 269] on div "Pen" at bounding box center [23, 322] width 8 height 5
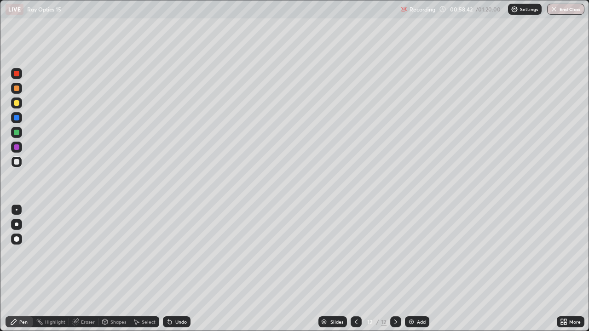
click at [15, 134] on div at bounding box center [17, 133] width 6 height 6
click at [17, 118] on div at bounding box center [17, 118] width 6 height 6
click at [147, 269] on div "Select" at bounding box center [149, 322] width 14 height 5
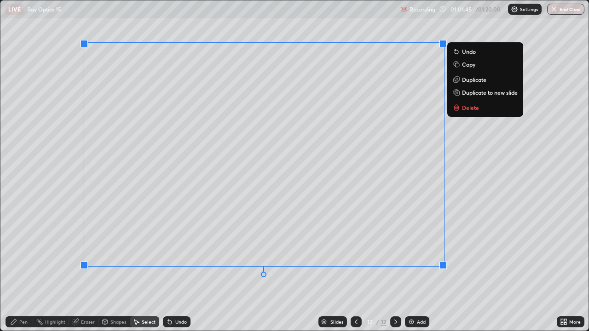
click at [471, 111] on p "Delete" at bounding box center [470, 107] width 17 height 7
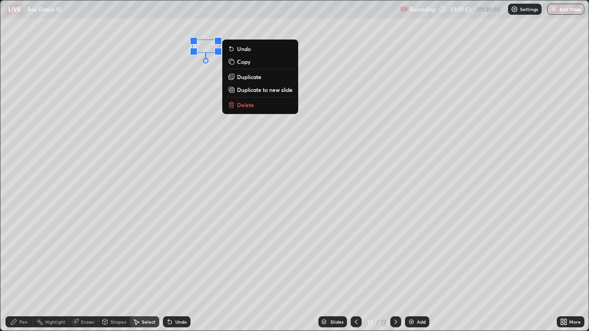
click at [248, 104] on p "Delete" at bounding box center [245, 104] width 17 height 7
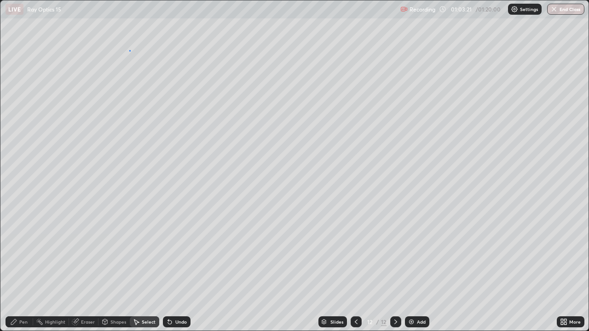
click at [129, 50] on div "0 ° Undo Copy Duplicate Duplicate to new slide Delete" at bounding box center [294, 165] width 588 height 331
click at [144, 49] on div "0 ° Undo Copy Duplicate Duplicate to new slide Delete" at bounding box center [294, 165] width 588 height 331
click at [159, 49] on div "0 ° Undo Copy Duplicate Duplicate to new slide Delete" at bounding box center [294, 165] width 588 height 331
click at [25, 269] on div "Pen" at bounding box center [23, 322] width 8 height 5
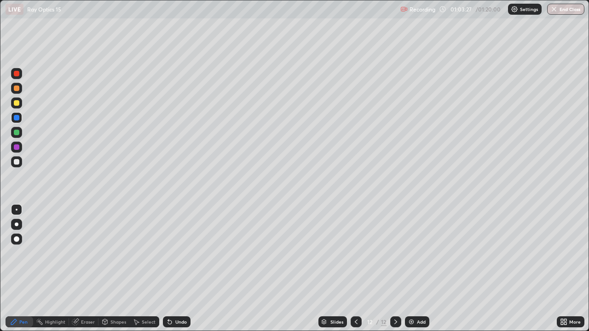
click at [16, 164] on div at bounding box center [17, 162] width 6 height 6
click at [90, 269] on div "Eraser" at bounding box center [88, 322] width 14 height 5
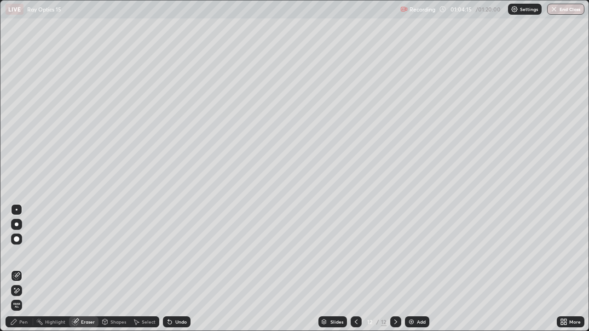
click at [17, 210] on div at bounding box center [17, 210] width 2 height 2
click at [24, 269] on div "Pen" at bounding box center [23, 322] width 8 height 5
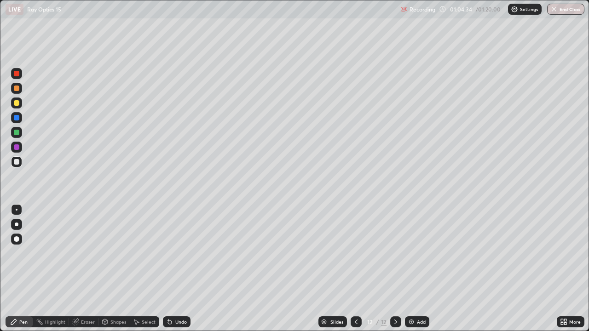
click at [17, 104] on div at bounding box center [17, 103] width 6 height 6
click at [90, 269] on div "Eraser" at bounding box center [88, 322] width 14 height 5
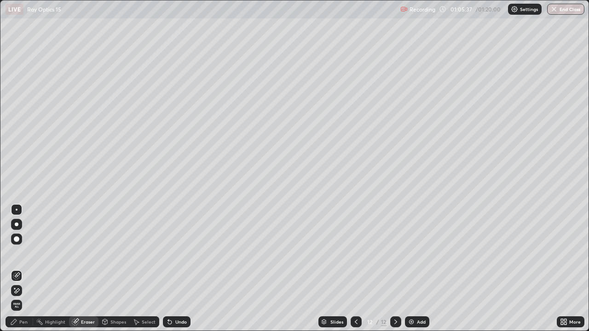
click at [19, 269] on div "Pen" at bounding box center [20, 322] width 28 height 11
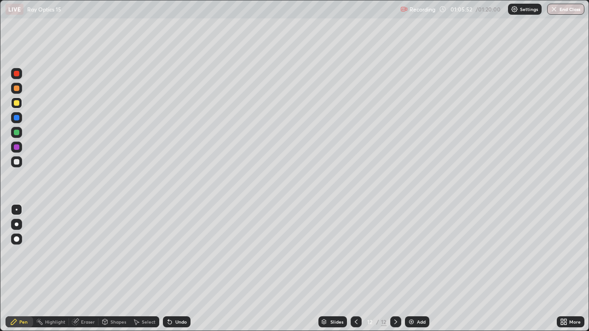
click at [17, 164] on div at bounding box center [17, 162] width 6 height 6
click at [17, 134] on div at bounding box center [17, 133] width 6 height 6
click at [17, 105] on div at bounding box center [17, 103] width 6 height 6
click at [17, 120] on div at bounding box center [17, 118] width 6 height 6
click at [15, 104] on div at bounding box center [17, 103] width 6 height 6
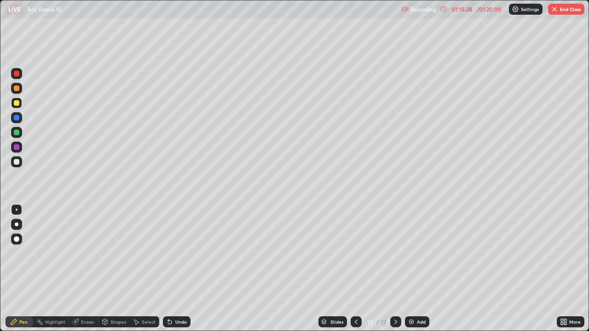
click at [568, 12] on button "End Class" at bounding box center [566, 9] width 36 height 11
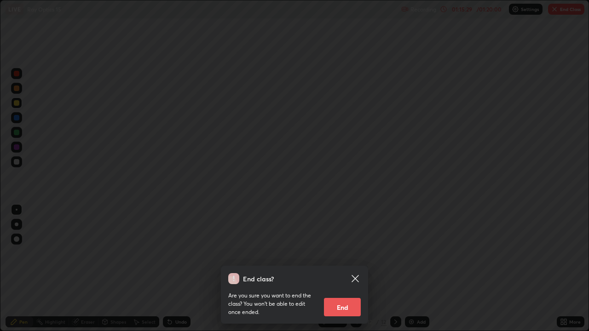
click at [346, 269] on button "End" at bounding box center [342, 307] width 37 height 18
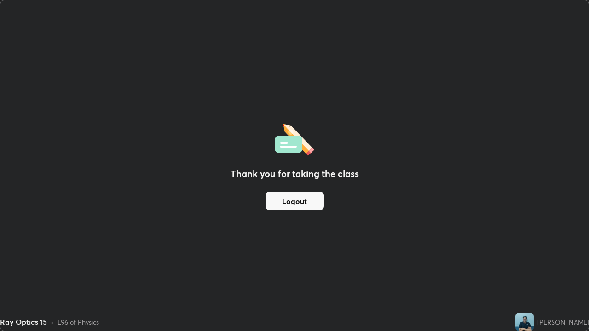
click at [302, 201] on button "Logout" at bounding box center [295, 201] width 58 height 18
click at [310, 204] on button "Logout" at bounding box center [295, 201] width 58 height 18
click at [307, 201] on button "Logout" at bounding box center [295, 201] width 58 height 18
click at [306, 201] on button "Logout" at bounding box center [295, 201] width 58 height 18
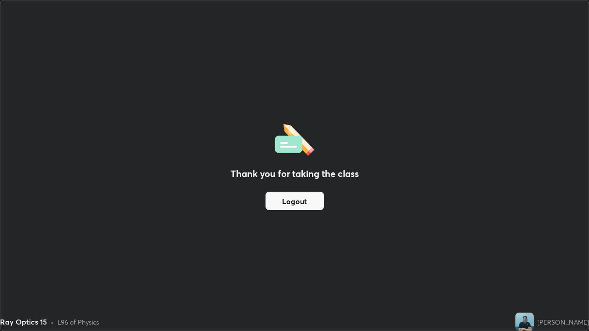
click at [302, 203] on button "Logout" at bounding box center [295, 201] width 58 height 18
click at [302, 204] on button "Logout" at bounding box center [295, 201] width 58 height 18
click at [303, 203] on button "Logout" at bounding box center [295, 201] width 58 height 18
click at [300, 204] on button "Logout" at bounding box center [295, 201] width 58 height 18
click at [299, 205] on button "Logout" at bounding box center [295, 201] width 58 height 18
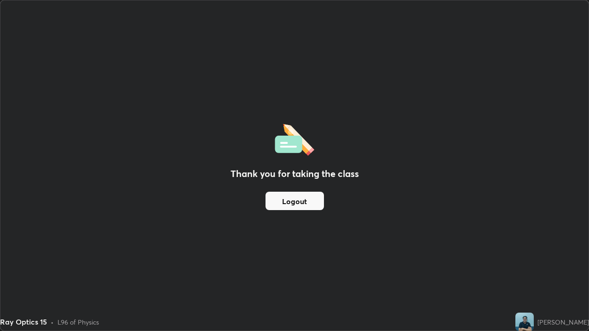
click at [299, 205] on button "Logout" at bounding box center [295, 201] width 58 height 18
click at [288, 201] on button "Logout" at bounding box center [295, 201] width 58 height 18
click at [290, 200] on button "Logout" at bounding box center [295, 201] width 58 height 18
click at [291, 199] on button "Logout" at bounding box center [295, 201] width 58 height 18
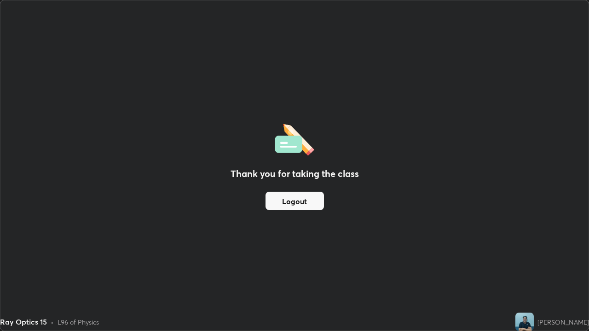
click at [302, 206] on button "Logout" at bounding box center [295, 201] width 58 height 18
click at [305, 202] on button "Logout" at bounding box center [295, 201] width 58 height 18
click at [305, 200] on button "Logout" at bounding box center [295, 201] width 58 height 18
click at [306, 199] on button "Logout" at bounding box center [295, 201] width 58 height 18
click at [297, 199] on button "Logout" at bounding box center [295, 201] width 58 height 18
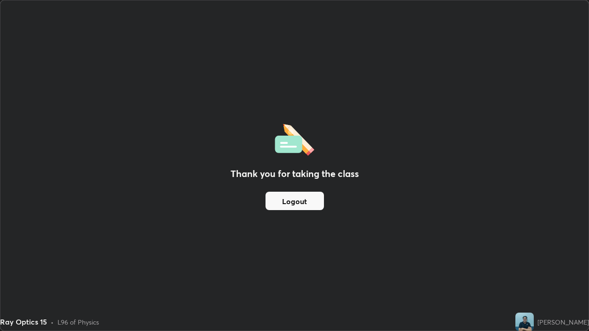
click at [300, 197] on button "Logout" at bounding box center [295, 201] width 58 height 18
click at [299, 201] on button "Logout" at bounding box center [295, 201] width 58 height 18
click at [294, 198] on button "Logout" at bounding box center [295, 201] width 58 height 18
click at [295, 202] on button "Logout" at bounding box center [295, 201] width 58 height 18
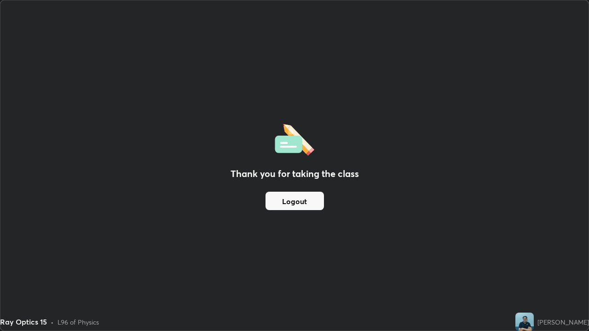
click at [294, 203] on button "Logout" at bounding box center [295, 201] width 58 height 18
click at [294, 204] on button "Logout" at bounding box center [295, 201] width 58 height 18
click at [293, 204] on button "Logout" at bounding box center [295, 201] width 58 height 18
click at [292, 204] on button "Logout" at bounding box center [295, 201] width 58 height 18
click at [292, 203] on button "Logout" at bounding box center [295, 201] width 58 height 18
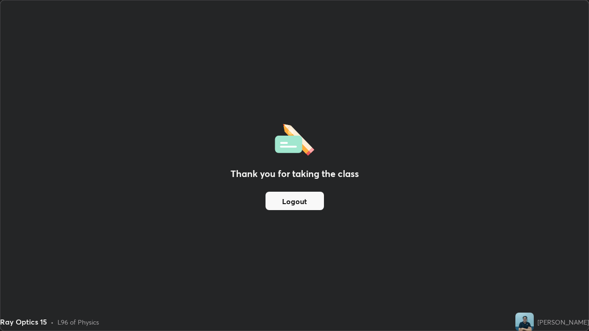
click at [292, 201] on button "Logout" at bounding box center [295, 201] width 58 height 18
click at [303, 196] on button "Logout" at bounding box center [295, 201] width 58 height 18
click at [308, 200] on button "Logout" at bounding box center [295, 201] width 58 height 18
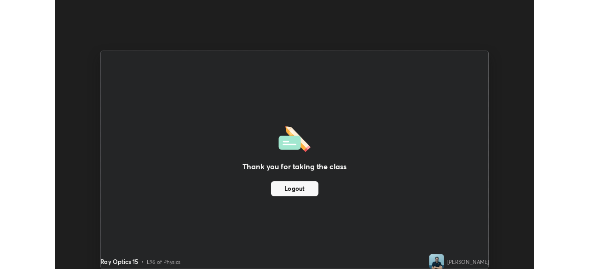
scroll to position [45769, 45449]
